Goal: Use online tool/utility: Utilize a website feature to perform a specific function

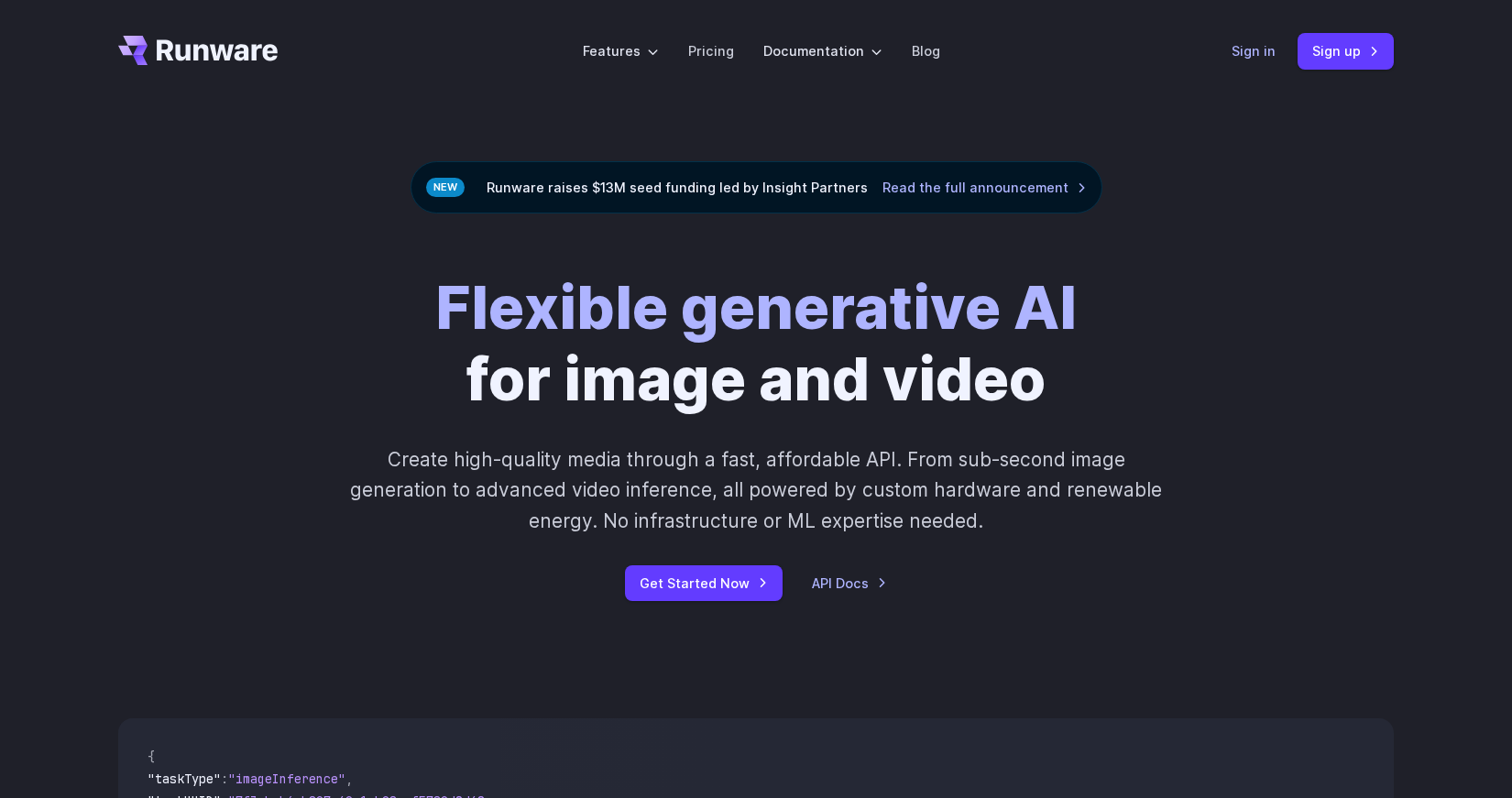
click at [1269, 55] on link "Sign in" at bounding box center [1254, 51] width 44 height 21
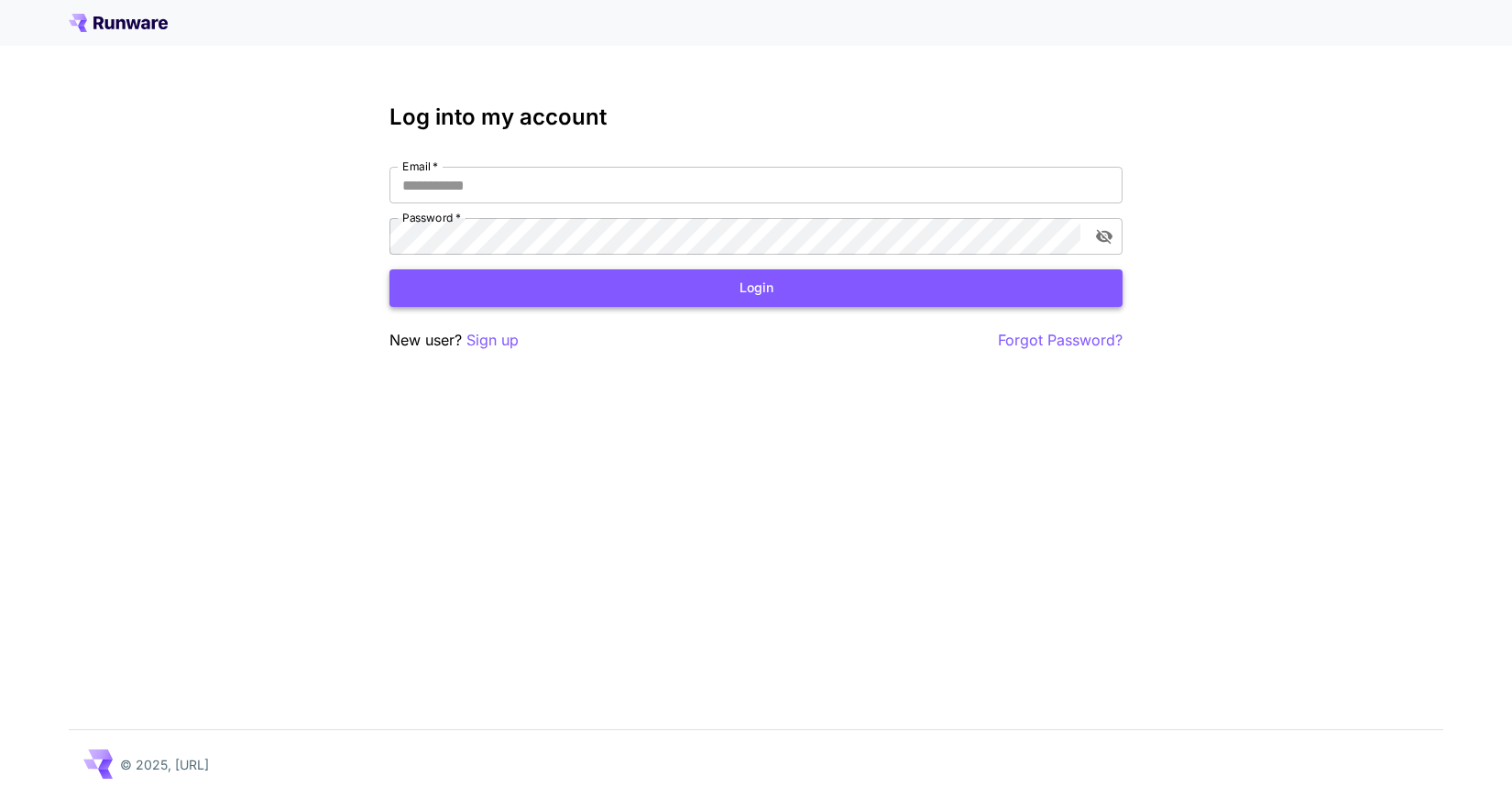
type input "**********"
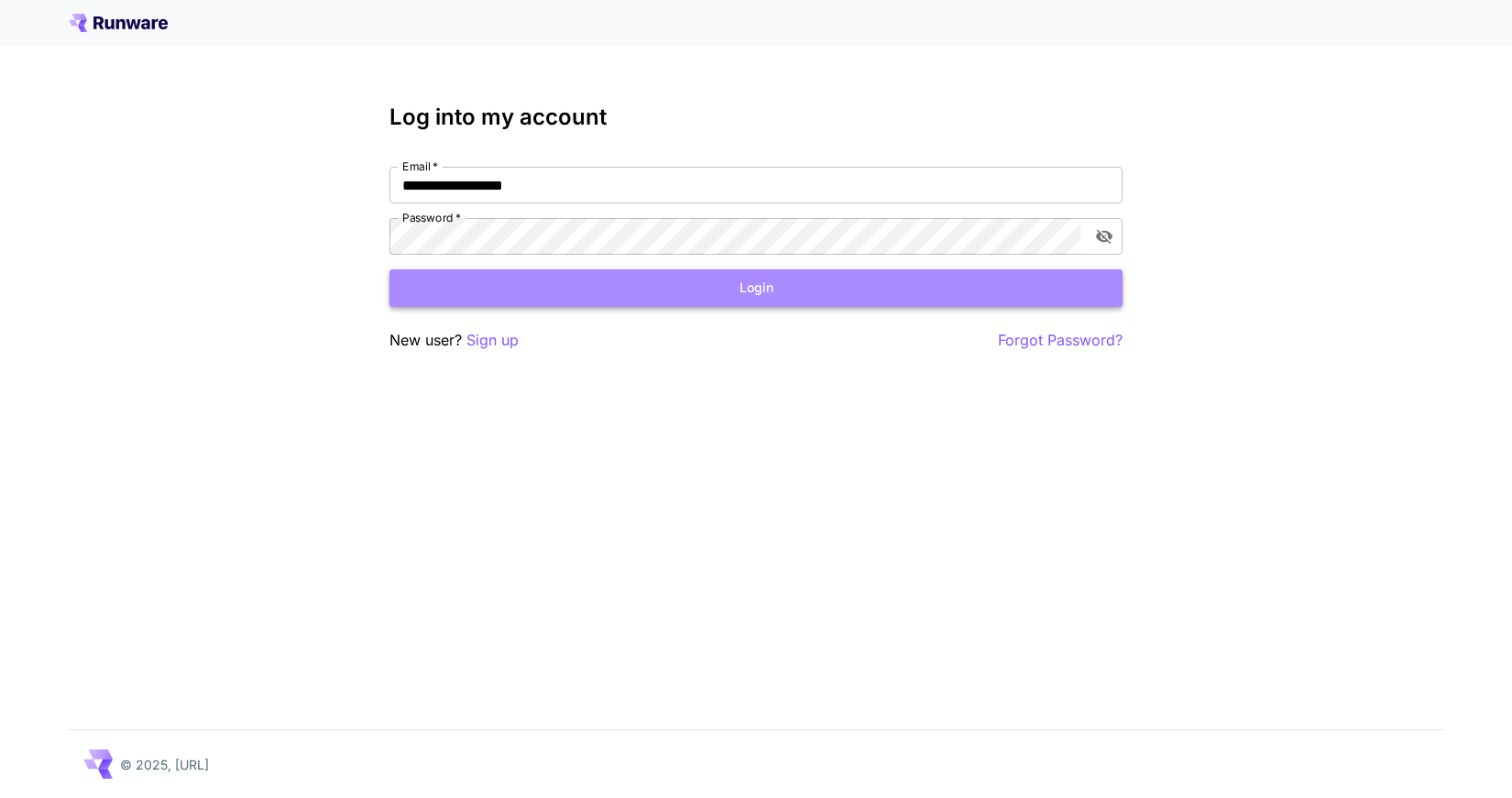
click at [962, 293] on button "Login" at bounding box center [755, 288] width 733 height 38
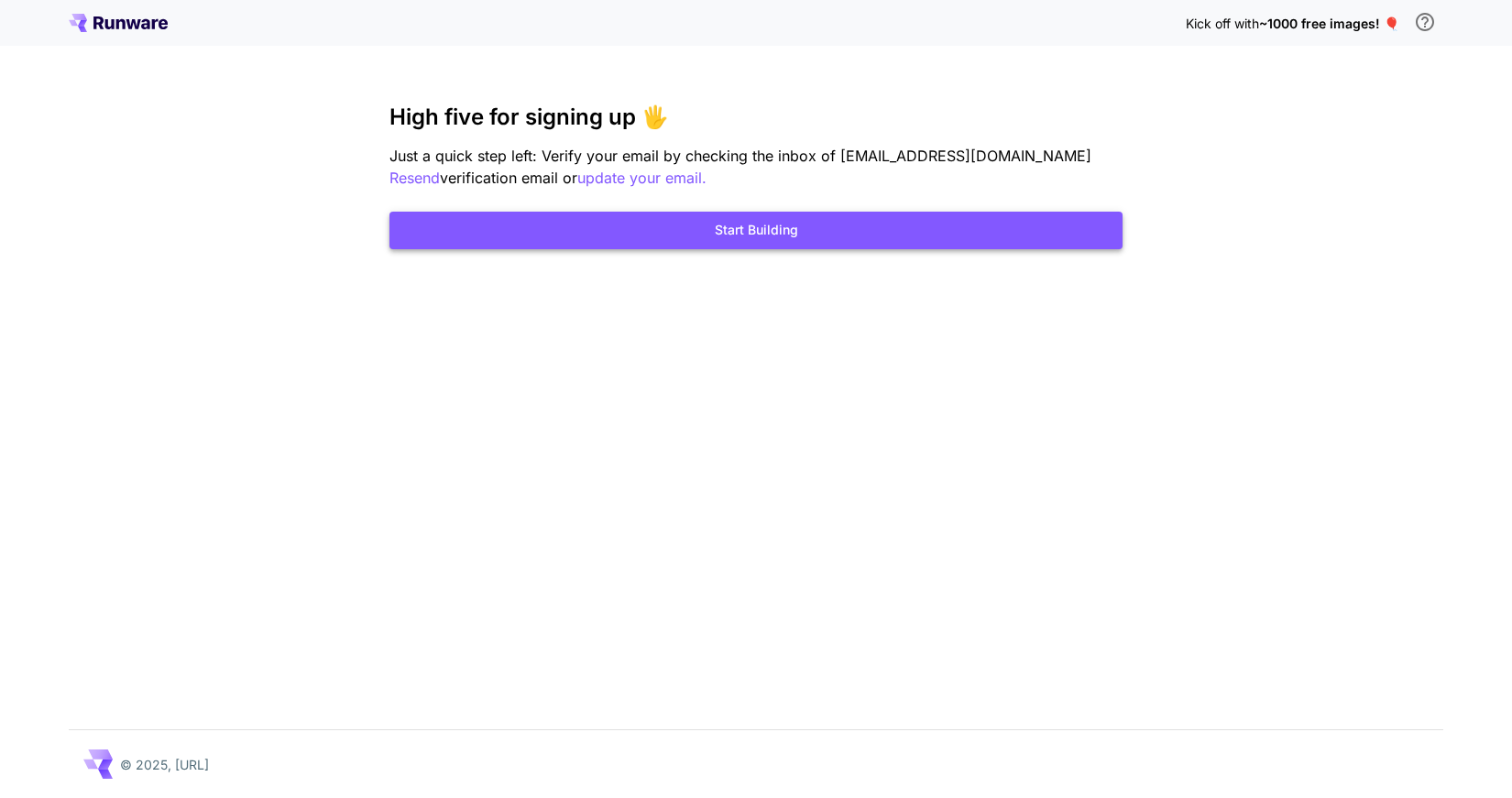
click at [911, 230] on button "Start Building" at bounding box center [755, 230] width 733 height 38
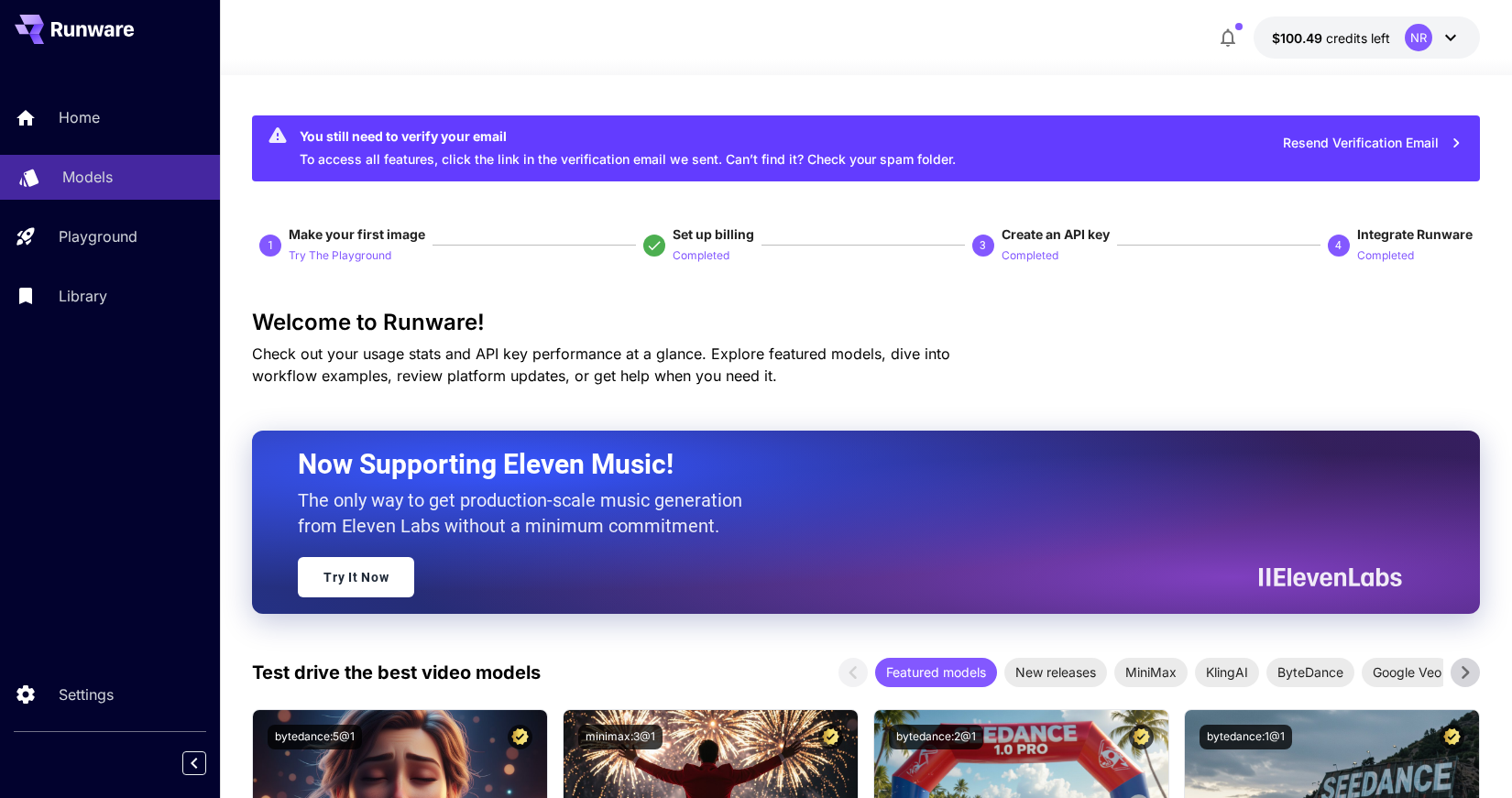
click at [162, 173] on div "Models" at bounding box center [133, 177] width 143 height 22
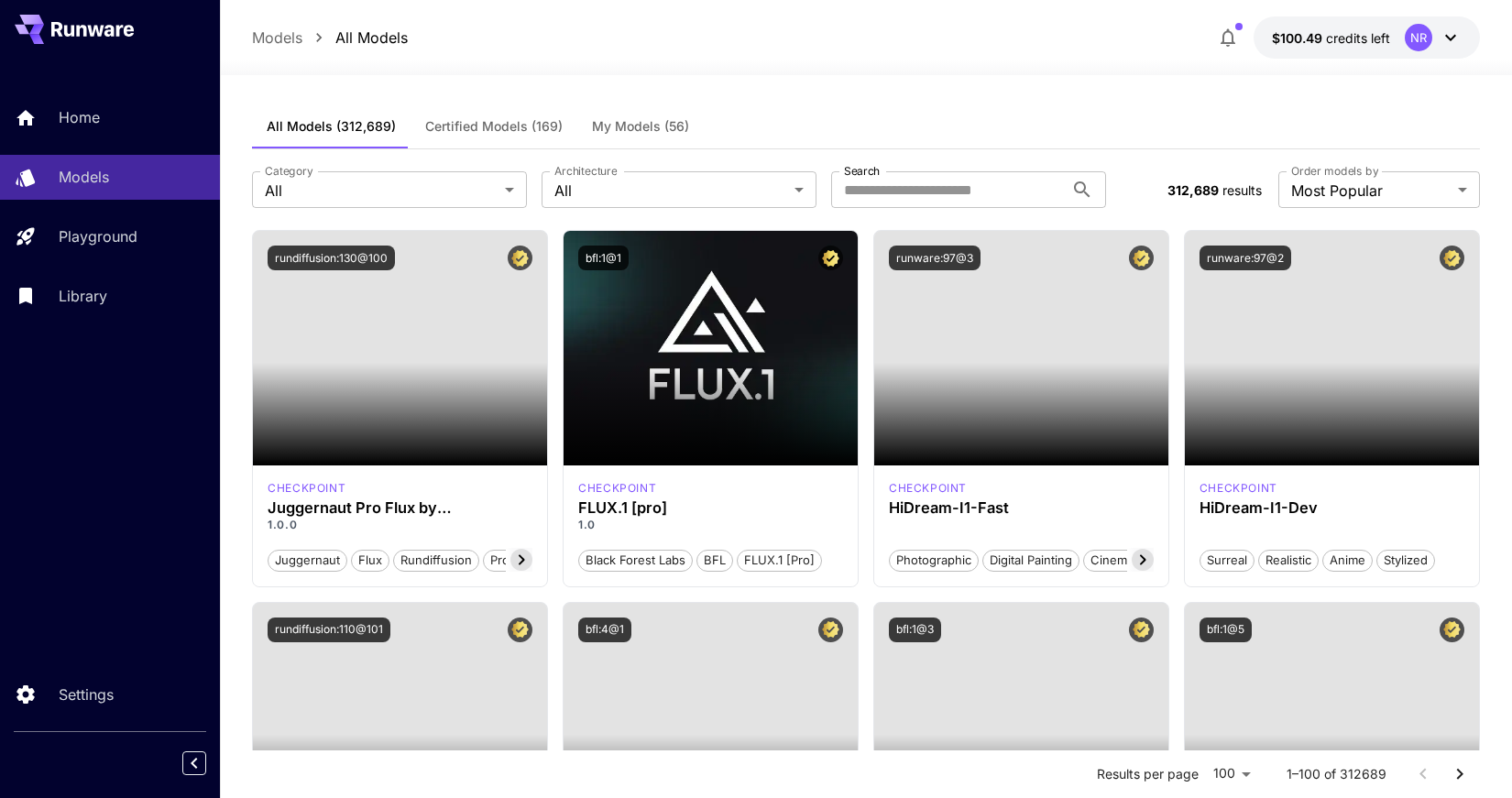
click at [568, 131] on button "Certified Models (169)" at bounding box center [493, 127] width 166 height 44
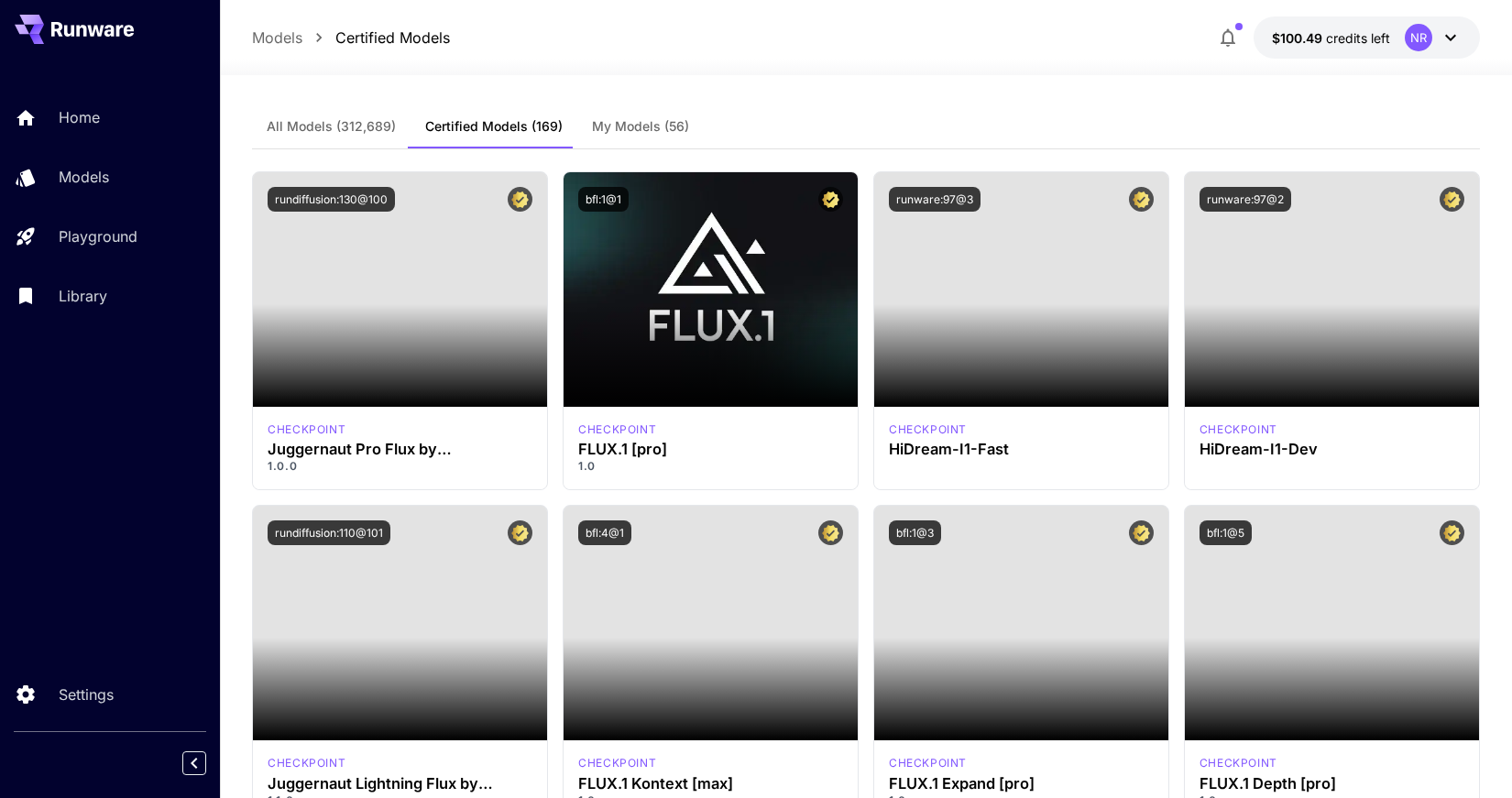
click at [613, 129] on span "My Models (56)" at bounding box center [641, 127] width 97 height 17
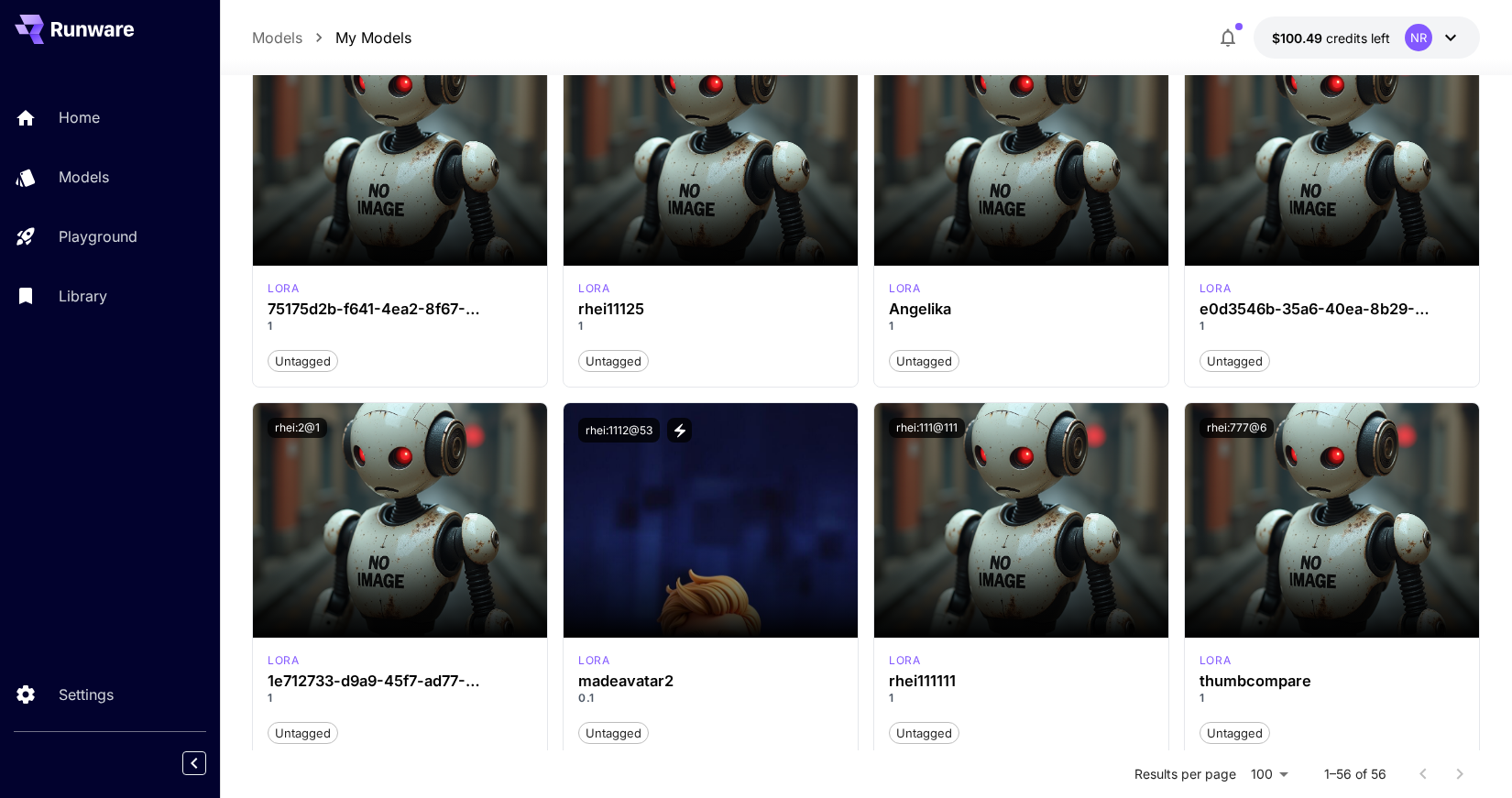
scroll to position [601, 0]
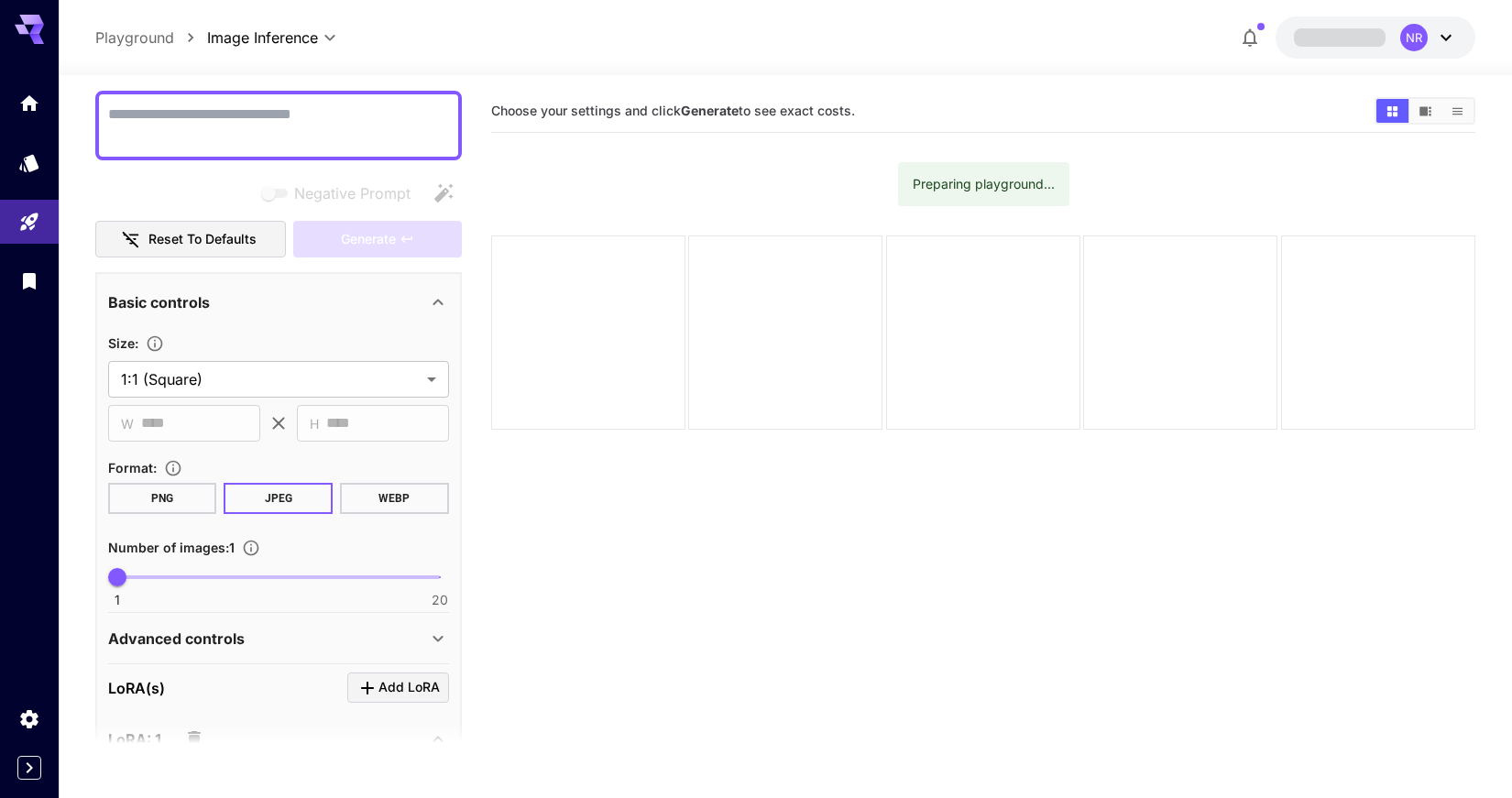
scroll to position [154, 0]
